Goal: Task Accomplishment & Management: Manage account settings

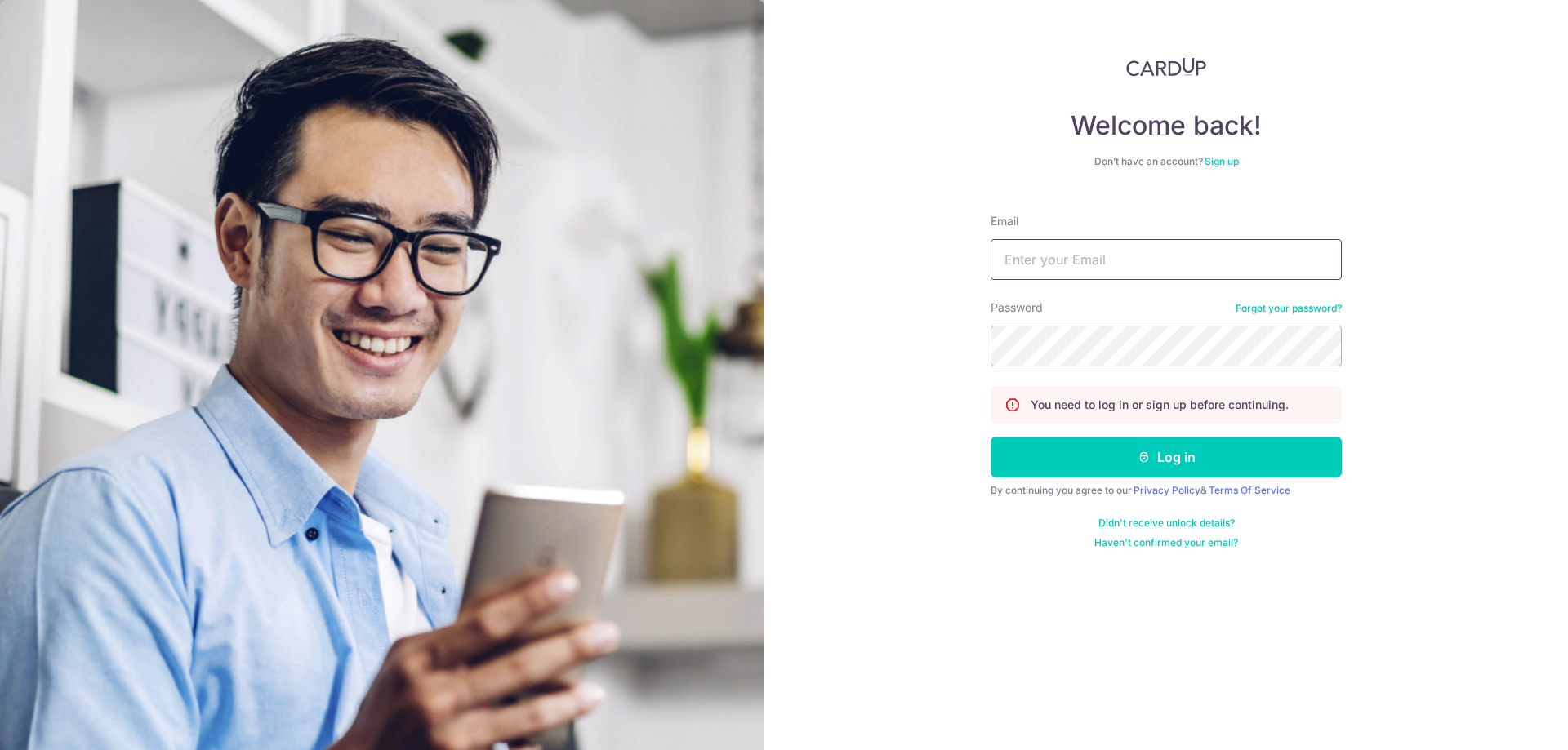
drag, startPoint x: 0, startPoint y: 0, endPoint x: 1055, endPoint y: 272, distance: 1089.5
click at [1055, 272] on input "Email" at bounding box center [1166, 259] width 351 height 40
type input "[EMAIL_ADDRESS][DOMAIN_NAME]"
click at [1204, 451] on button "Log in" at bounding box center [1166, 457] width 351 height 40
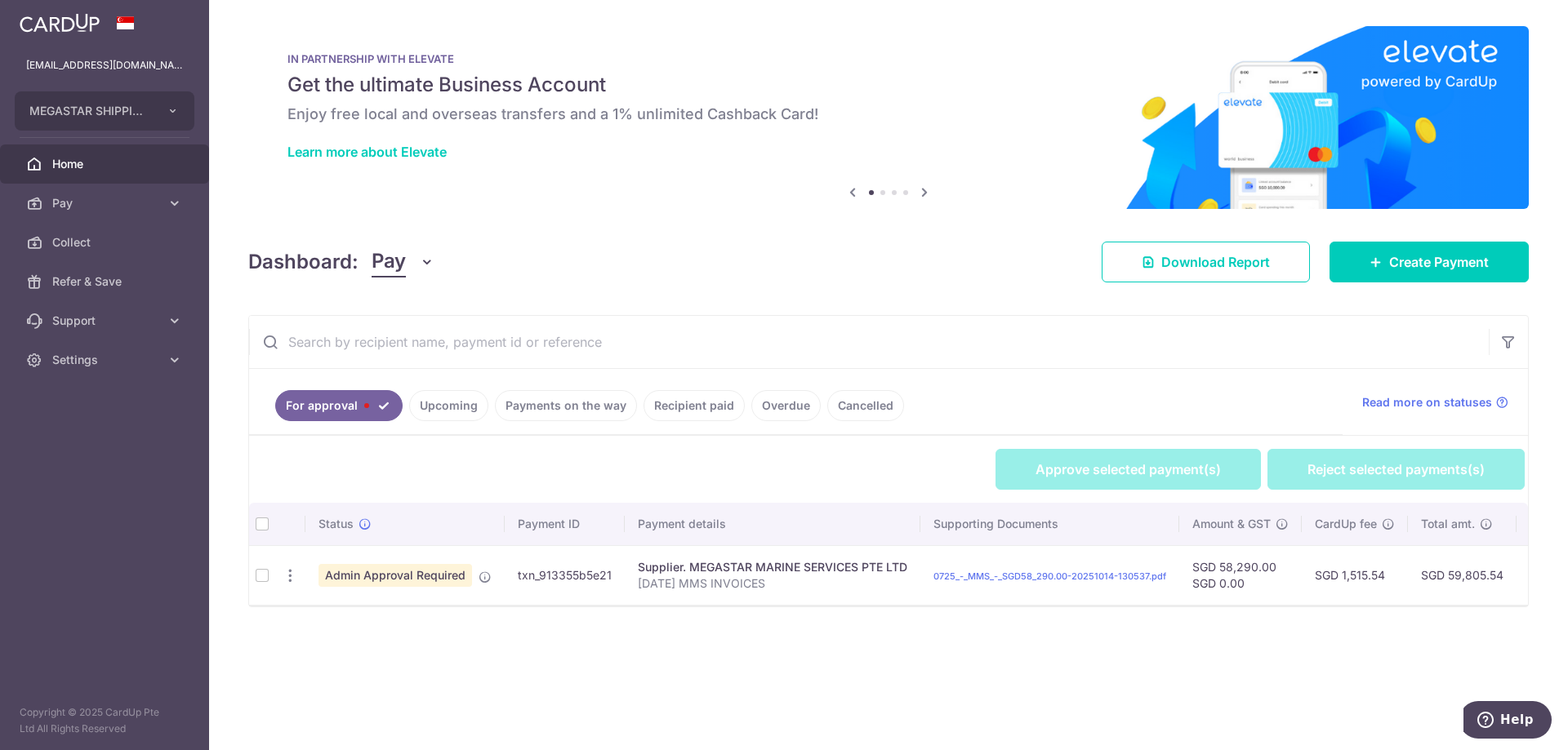
click at [261, 573] on td at bounding box center [262, 575] width 26 height 59
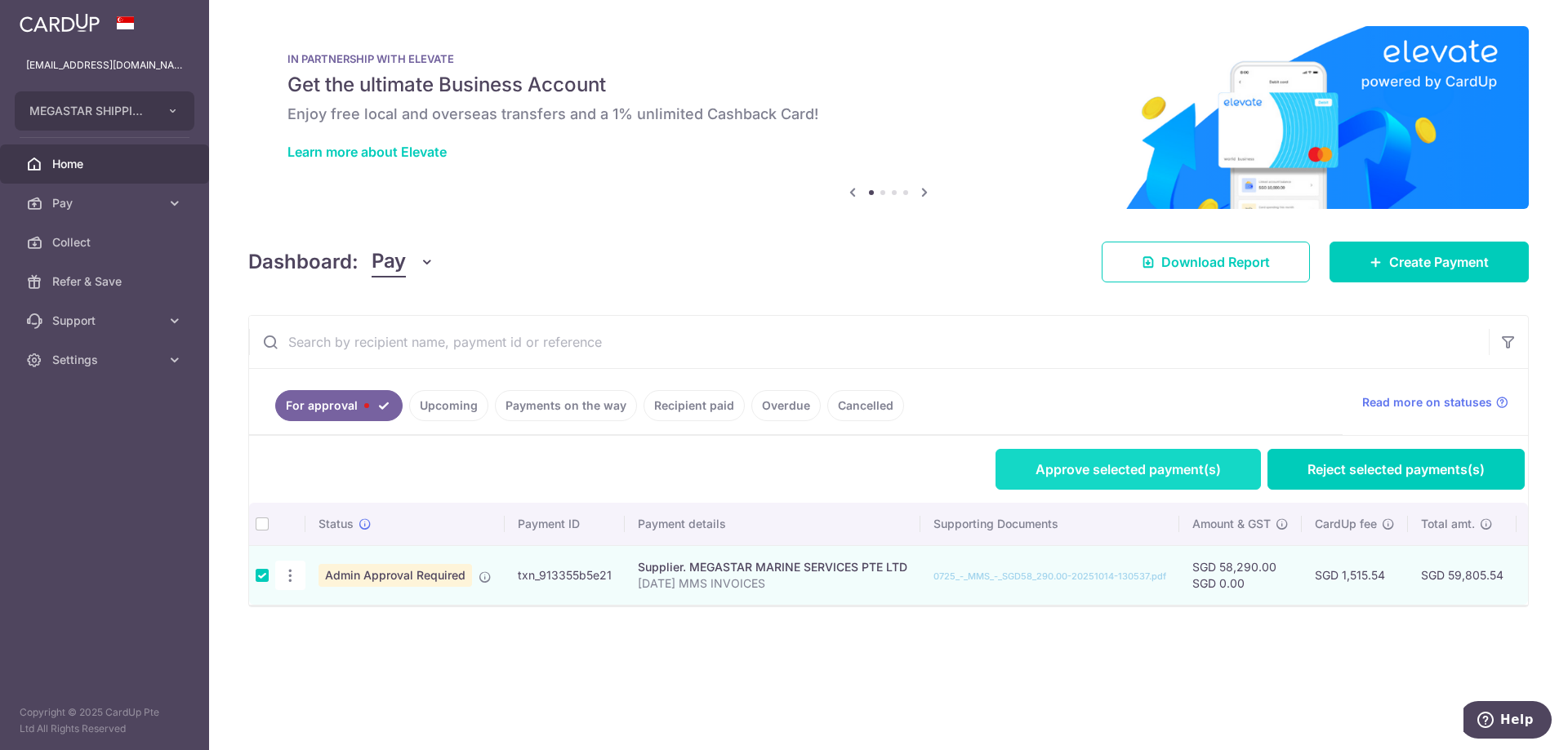
click at [1101, 470] on link "Approve selected payment(s)" at bounding box center [1128, 469] width 265 height 40
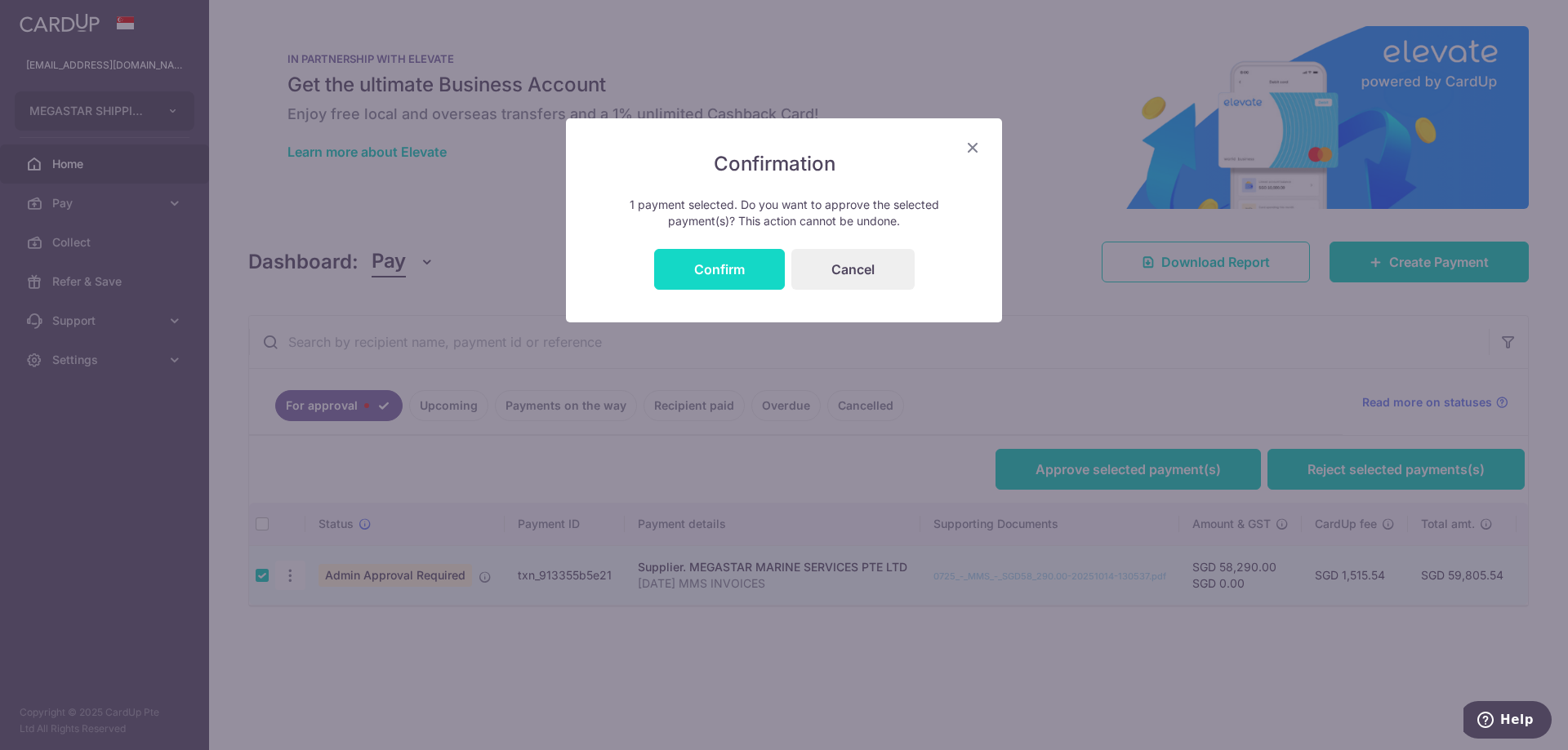
click at [710, 269] on button "Confirm" at bounding box center [720, 268] width 131 height 40
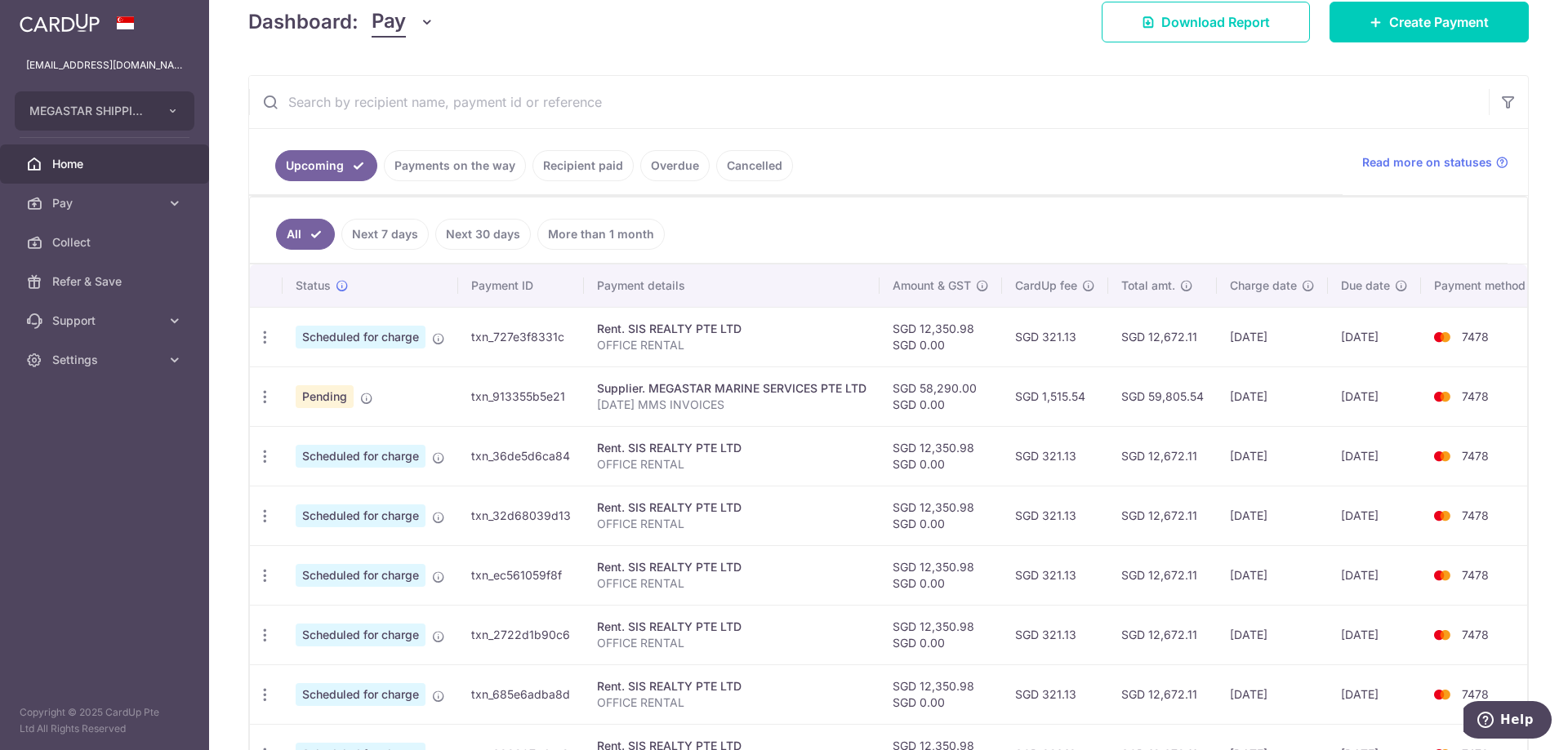
scroll to position [245, 0]
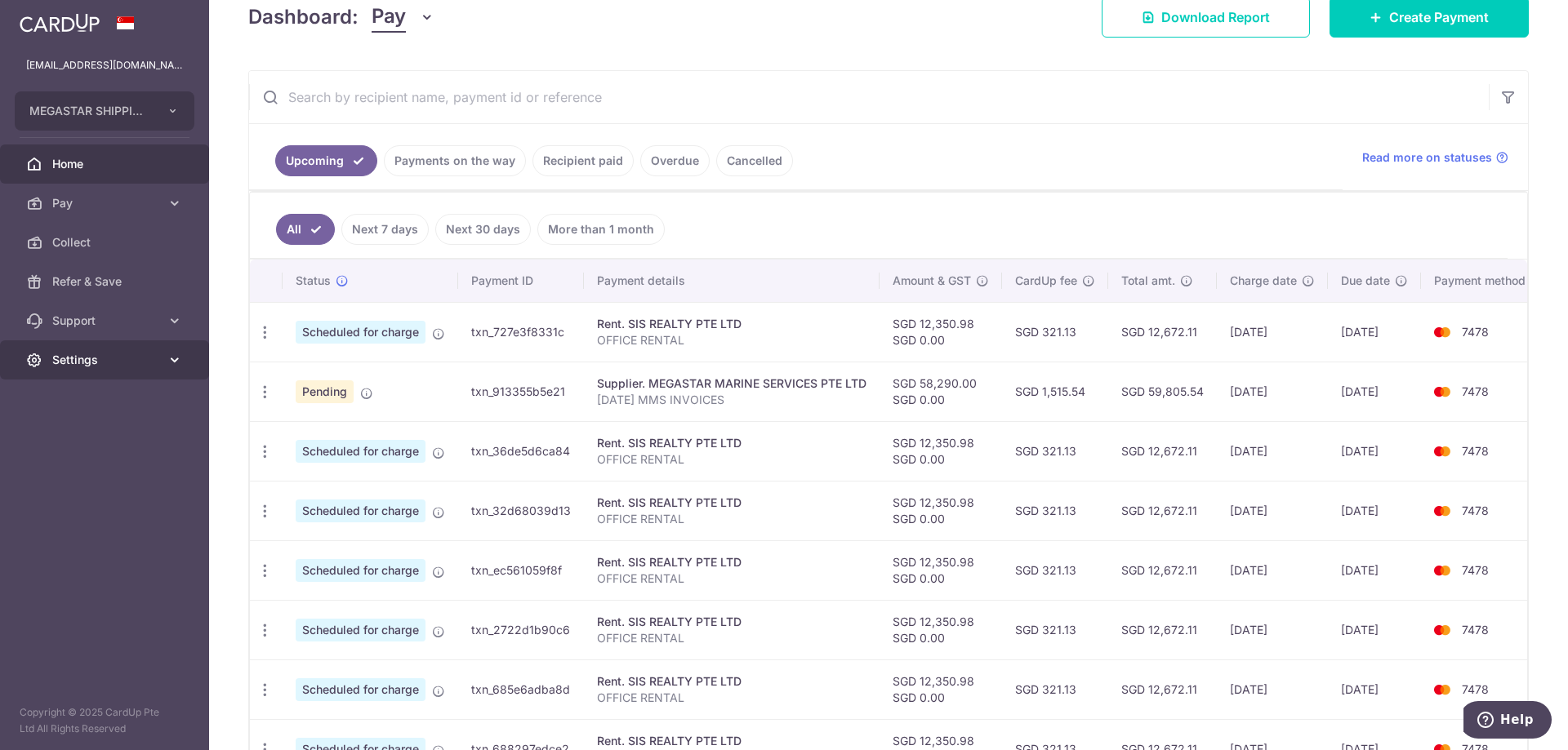
click at [174, 360] on icon at bounding box center [175, 360] width 17 height 17
click at [78, 441] on span "Logout" at bounding box center [106, 439] width 107 height 17
